Goal: Check status: Check status

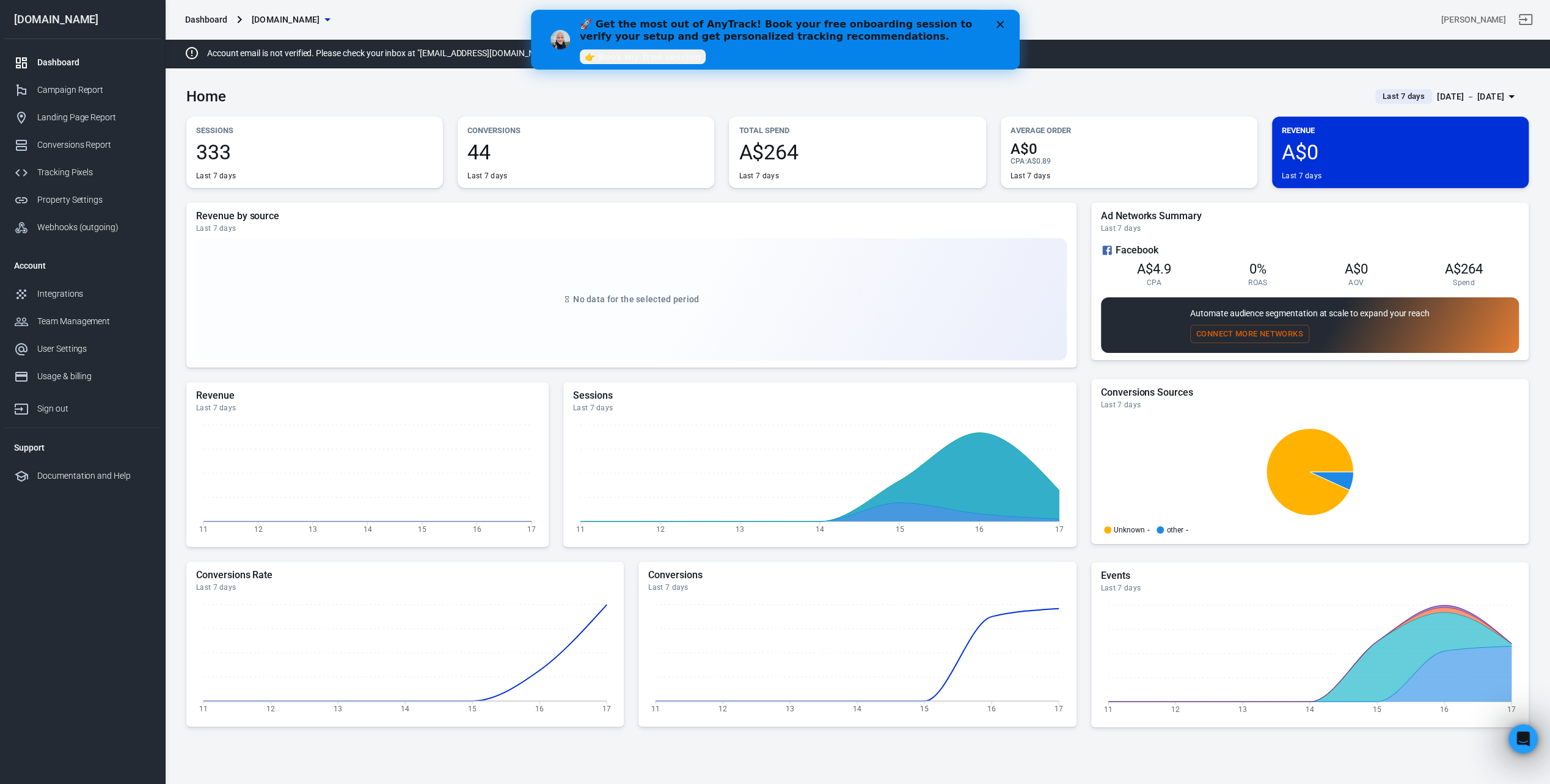
click at [1005, 25] on div "Close" at bounding box center [1002, 25] width 12 height 7
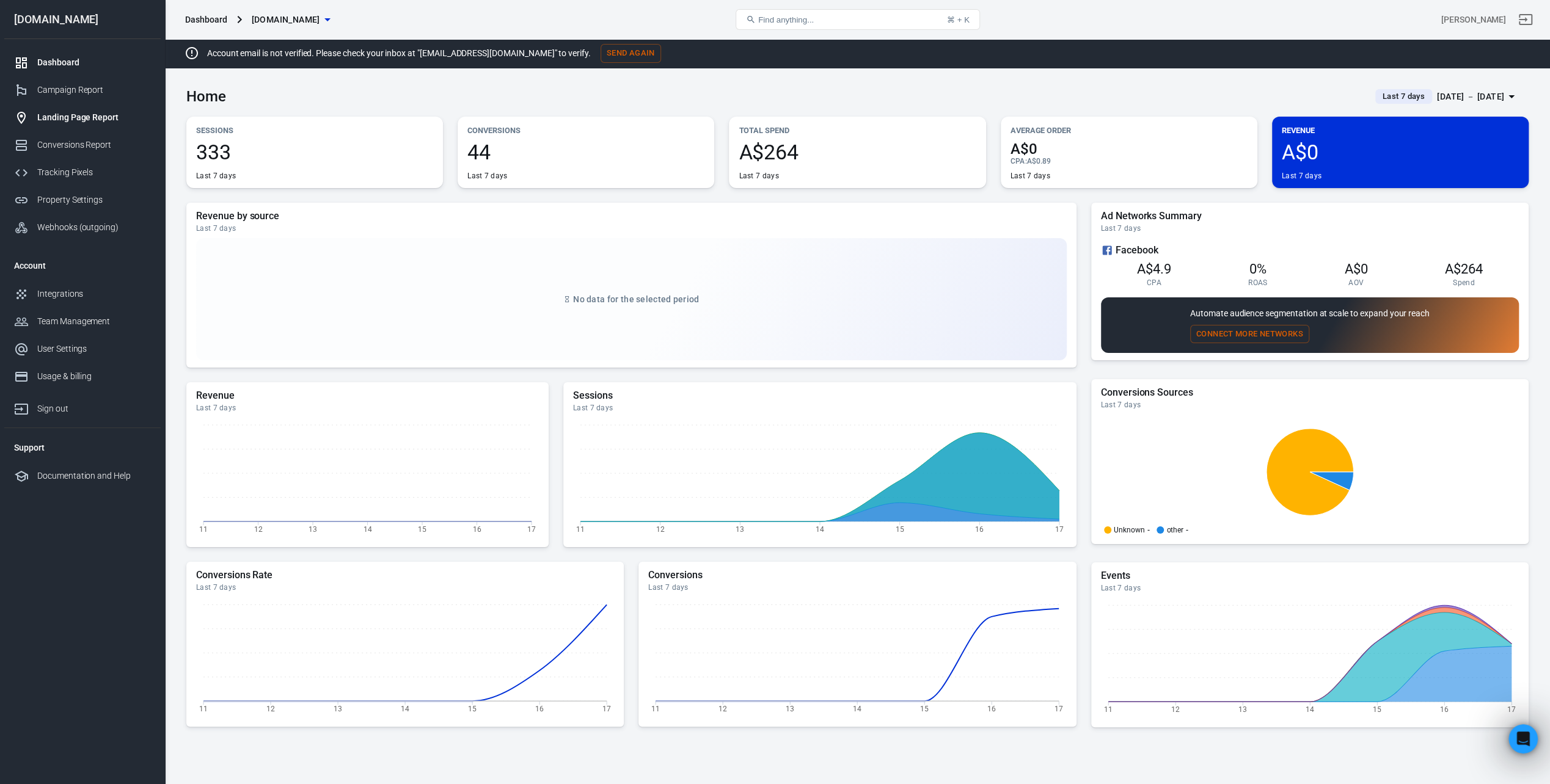
click at [109, 119] on div "Landing Page Report" at bounding box center [93, 117] width 114 height 13
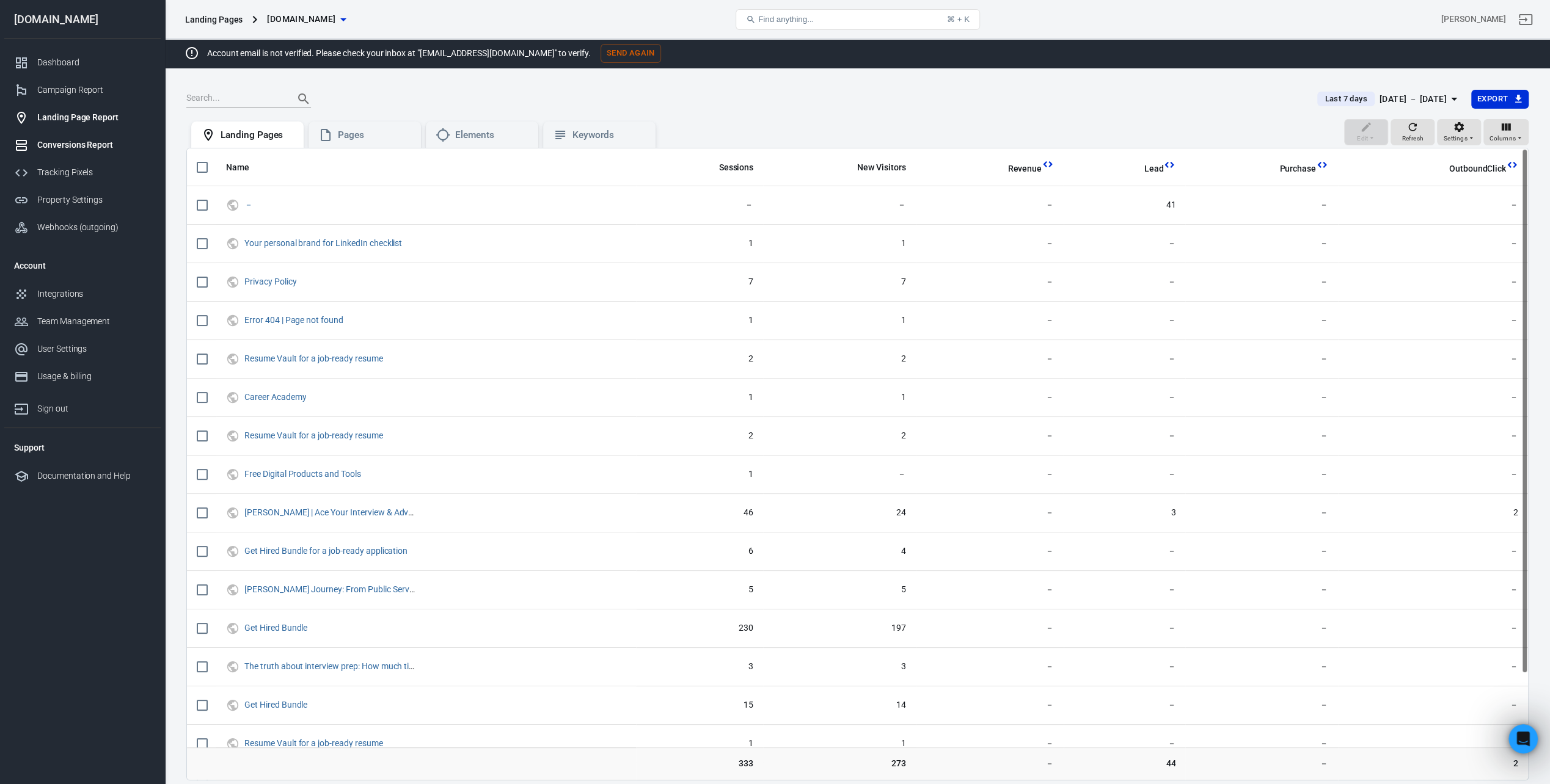
click at [70, 138] on div "Conversions Report" at bounding box center [93, 145] width 114 height 13
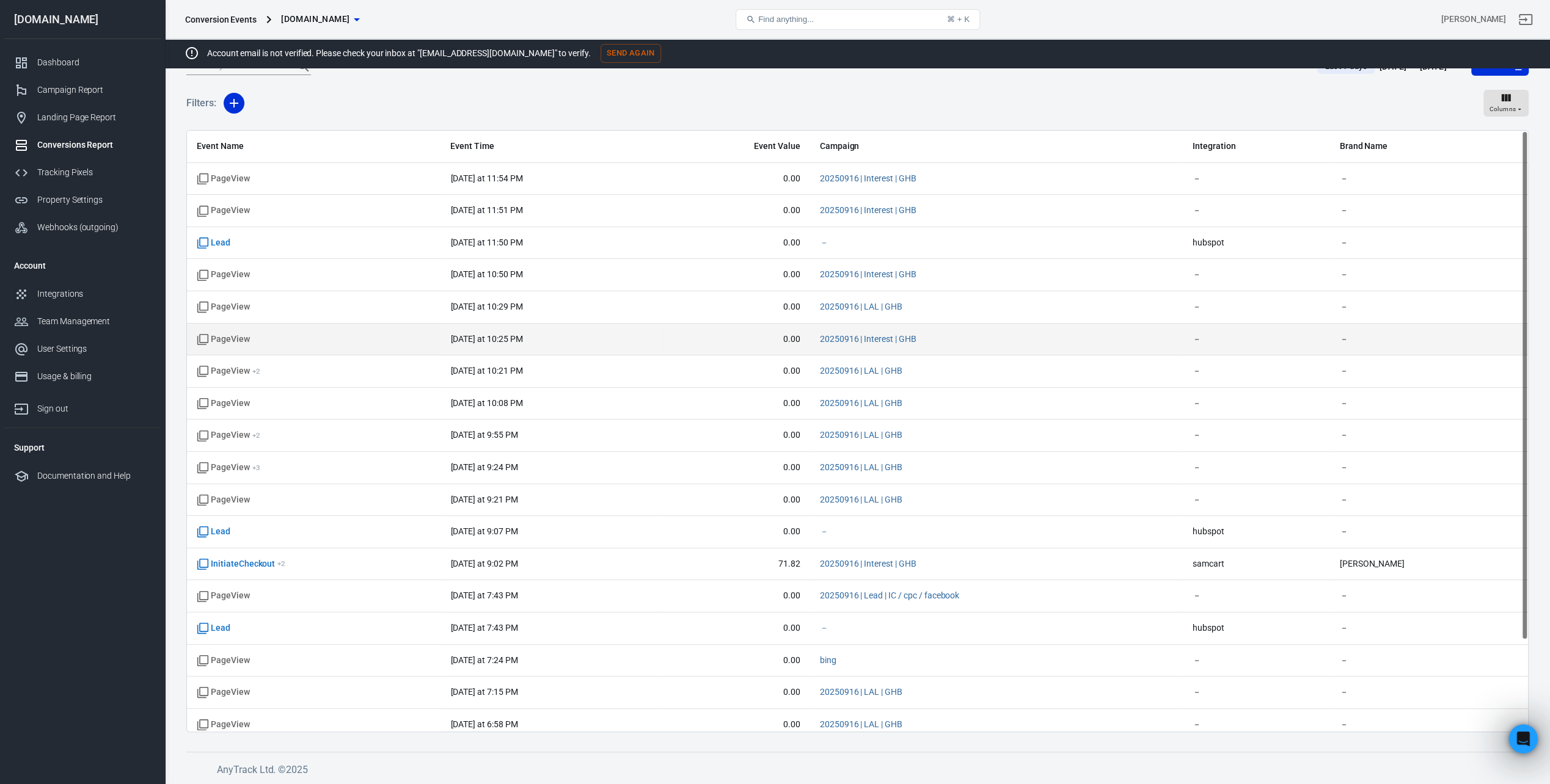
scroll to position [78, 0]
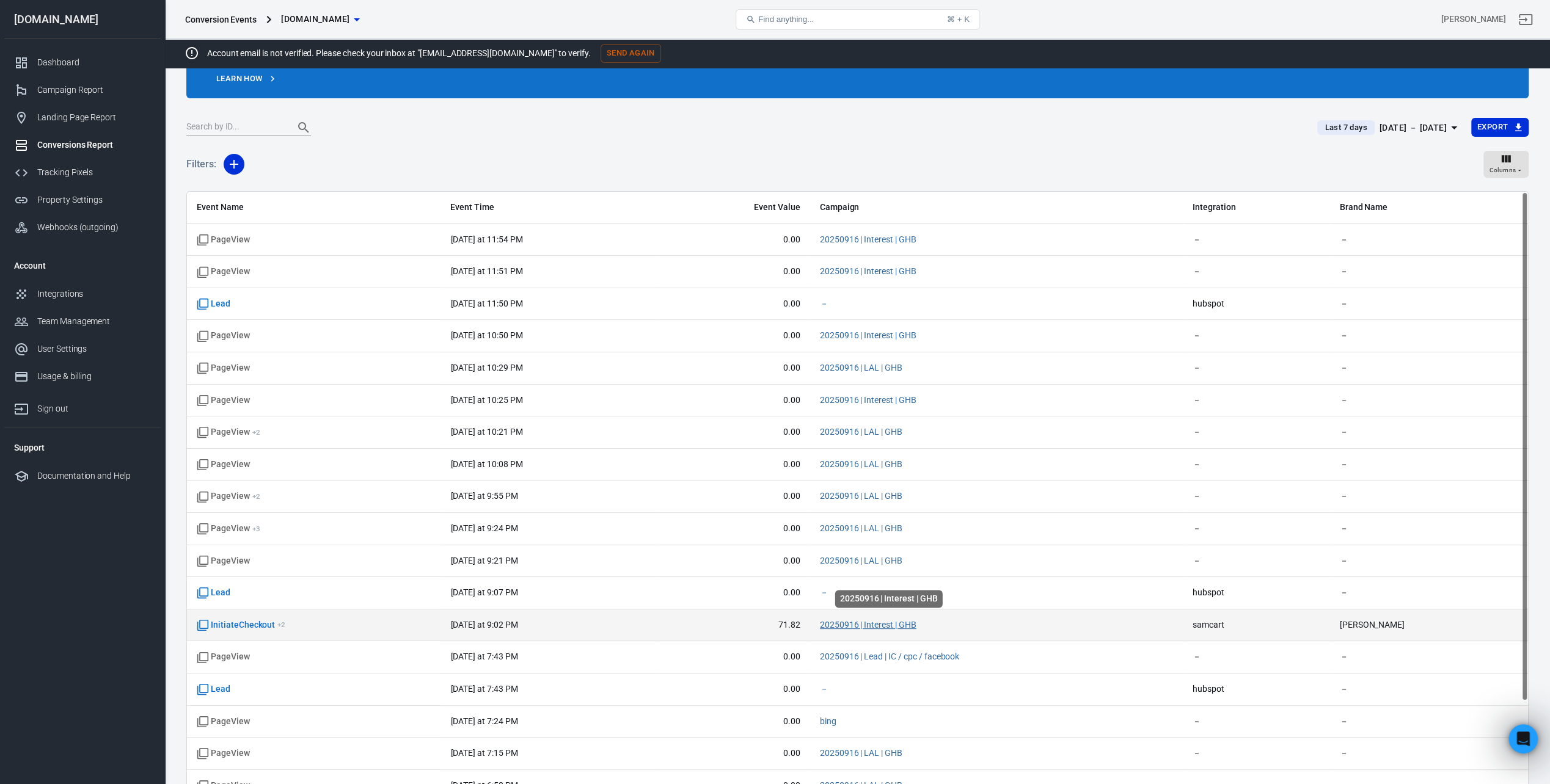
click at [898, 626] on link "20250916 | Interest | GHB" at bounding box center [868, 624] width 96 height 9
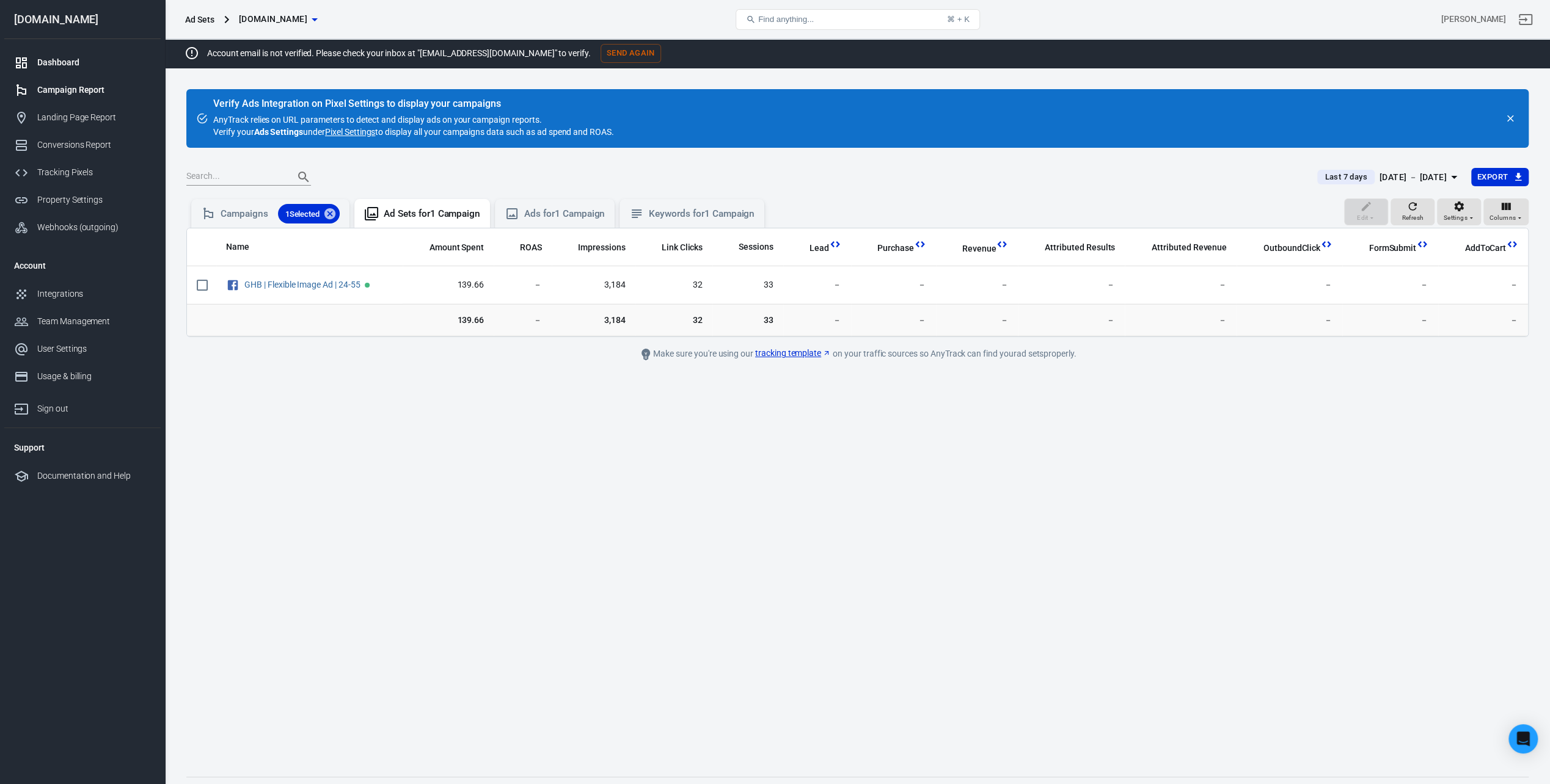
click at [64, 60] on div "Dashboard" at bounding box center [93, 63] width 114 height 13
